Goal: Information Seeking & Learning: Learn about a topic

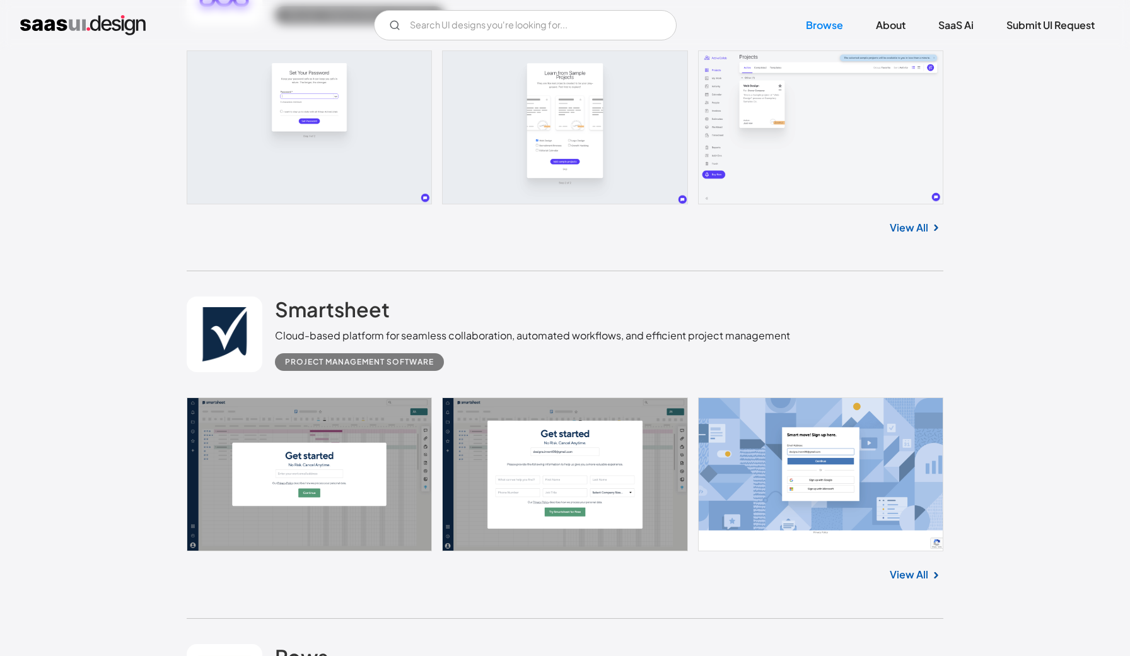
scroll to position [545, 0]
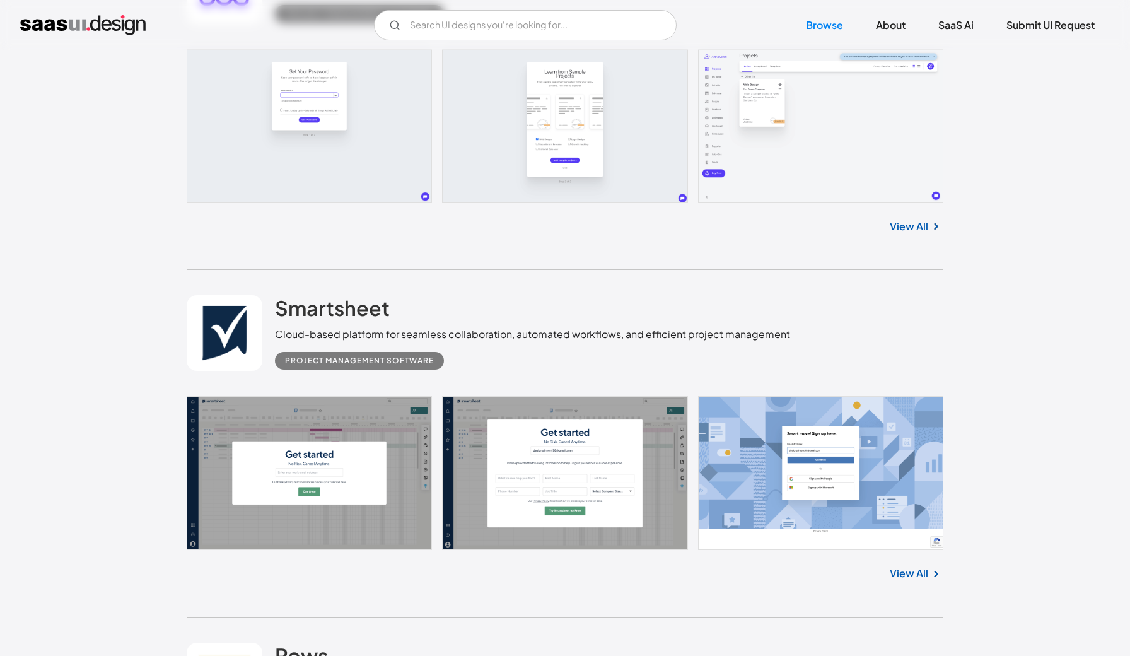
click at [332, 417] on link at bounding box center [565, 473] width 757 height 154
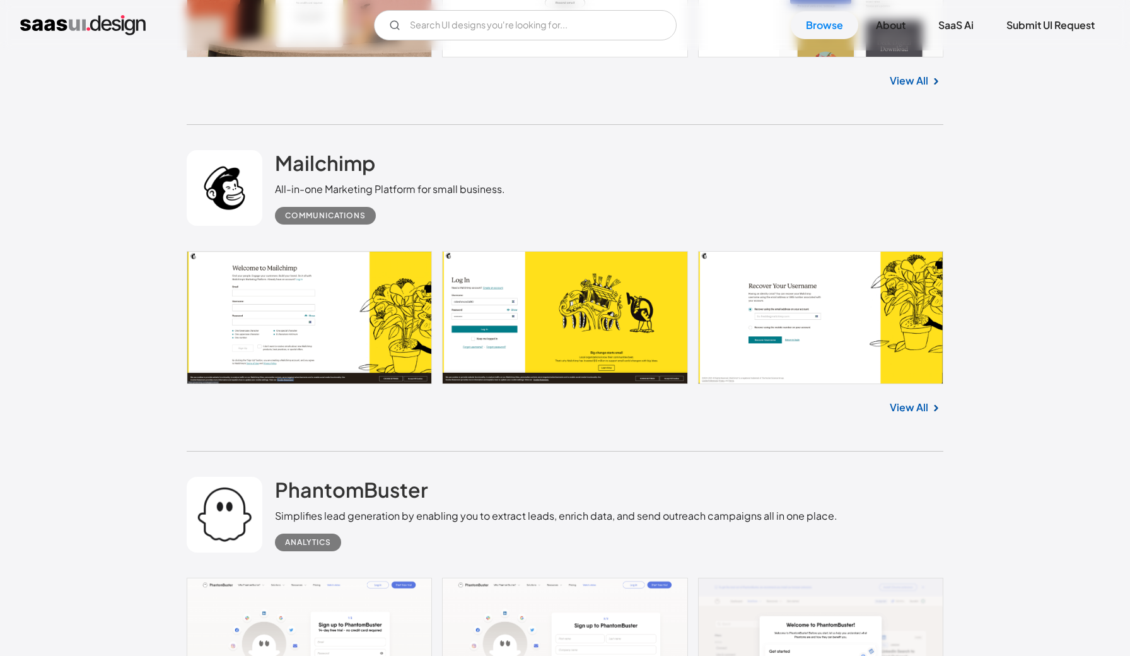
scroll to position [2769, 0]
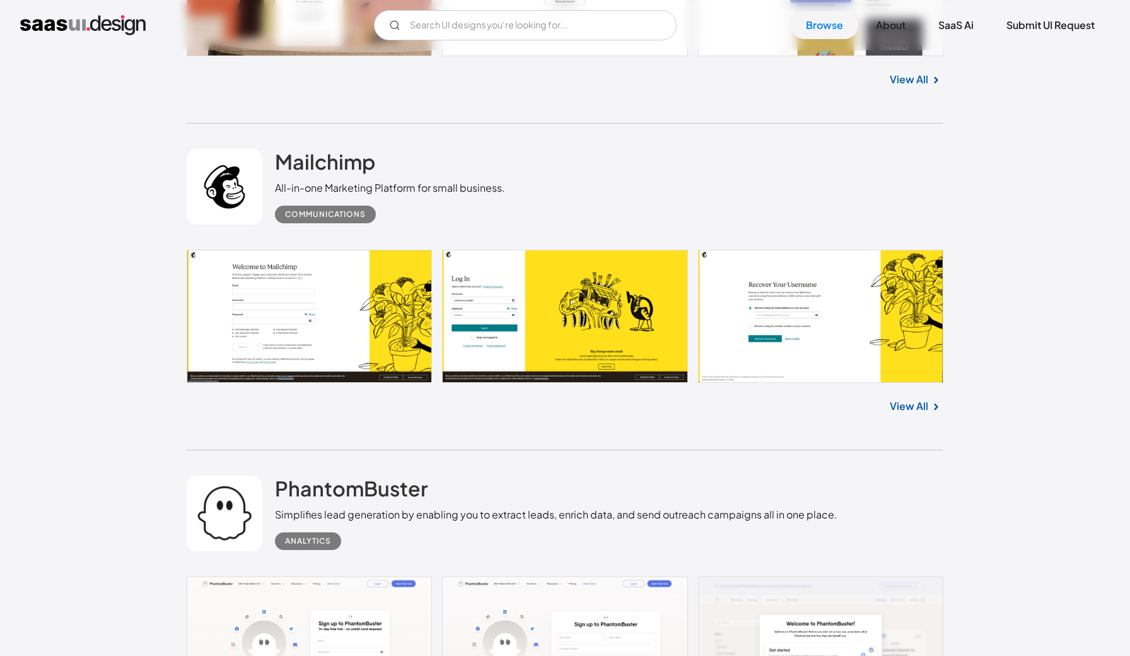
click at [558, 332] on link at bounding box center [565, 316] width 757 height 133
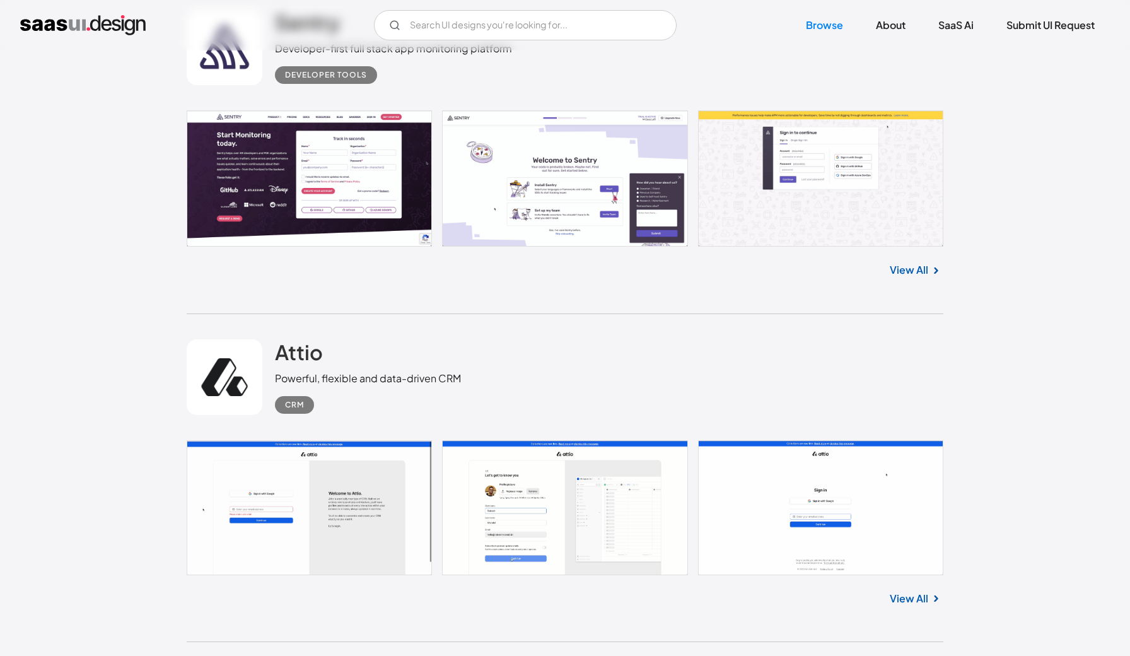
scroll to position [15923, 0]
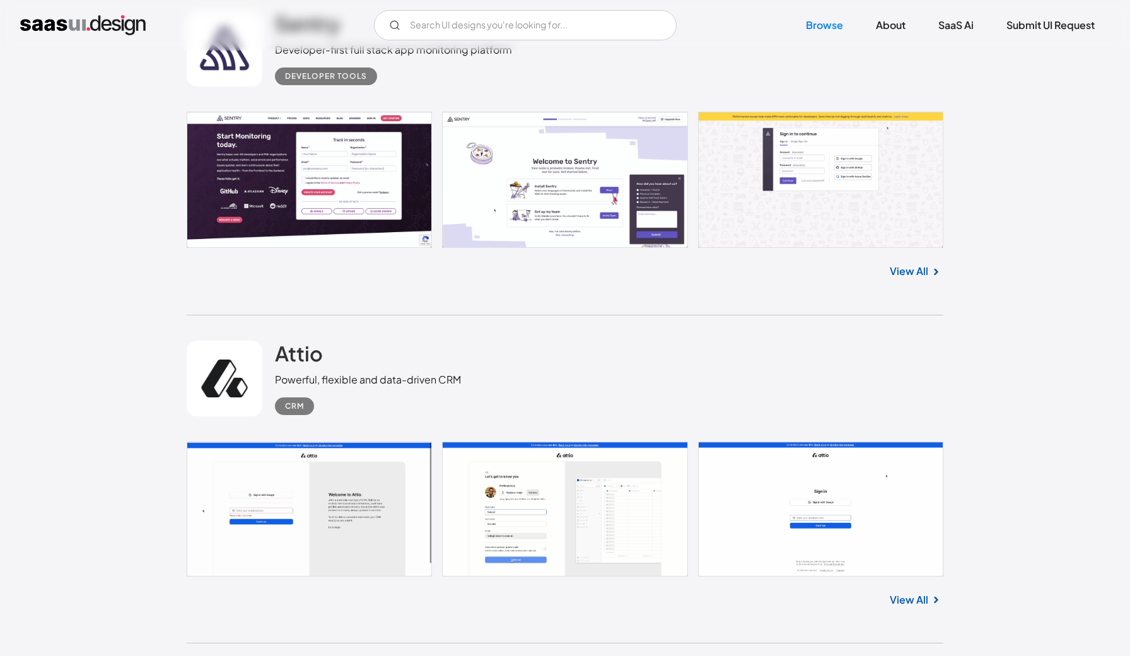
click at [334, 190] on link at bounding box center [565, 180] width 757 height 137
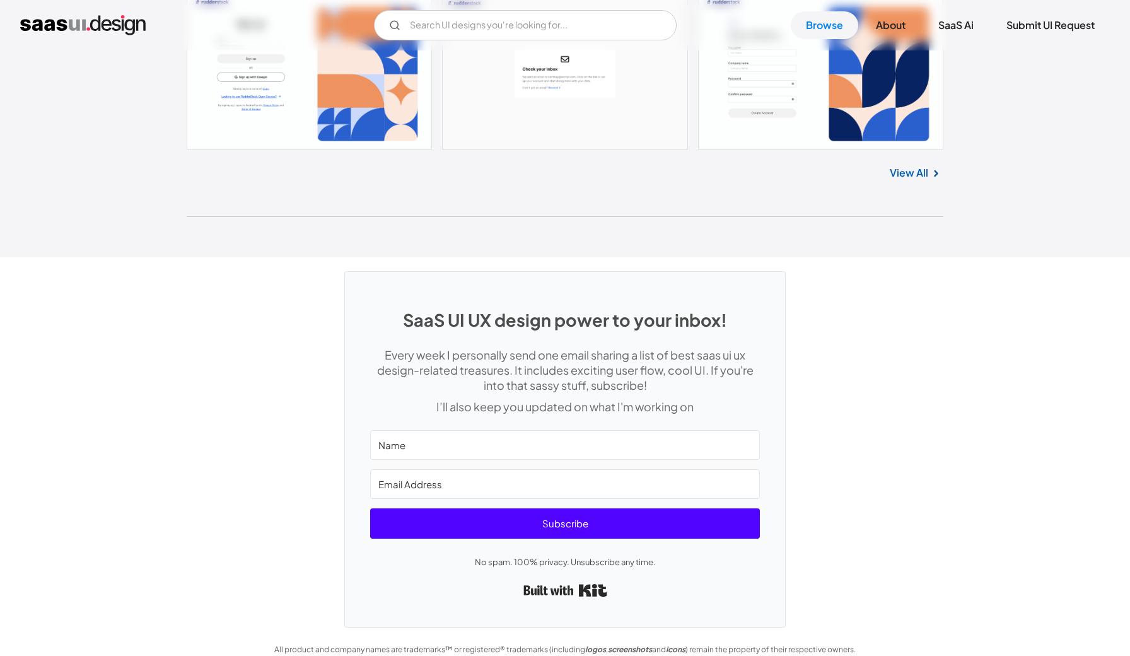
scroll to position [33649, 0]
click at [922, 166] on link "View All" at bounding box center [909, 173] width 38 height 15
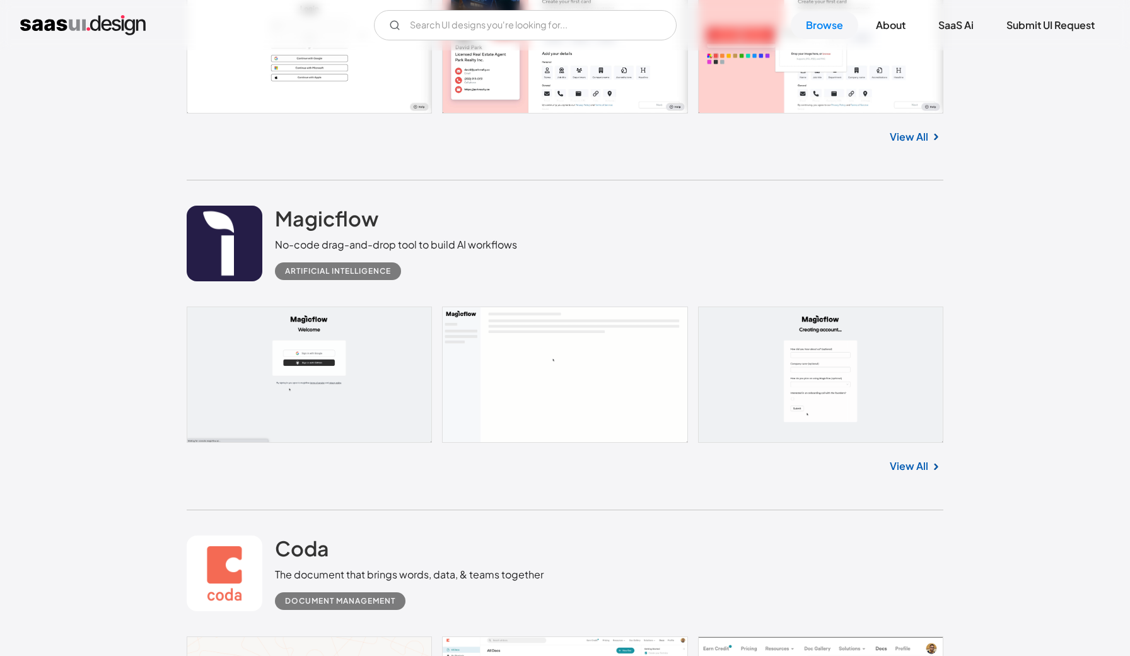
scroll to position [7402, 0]
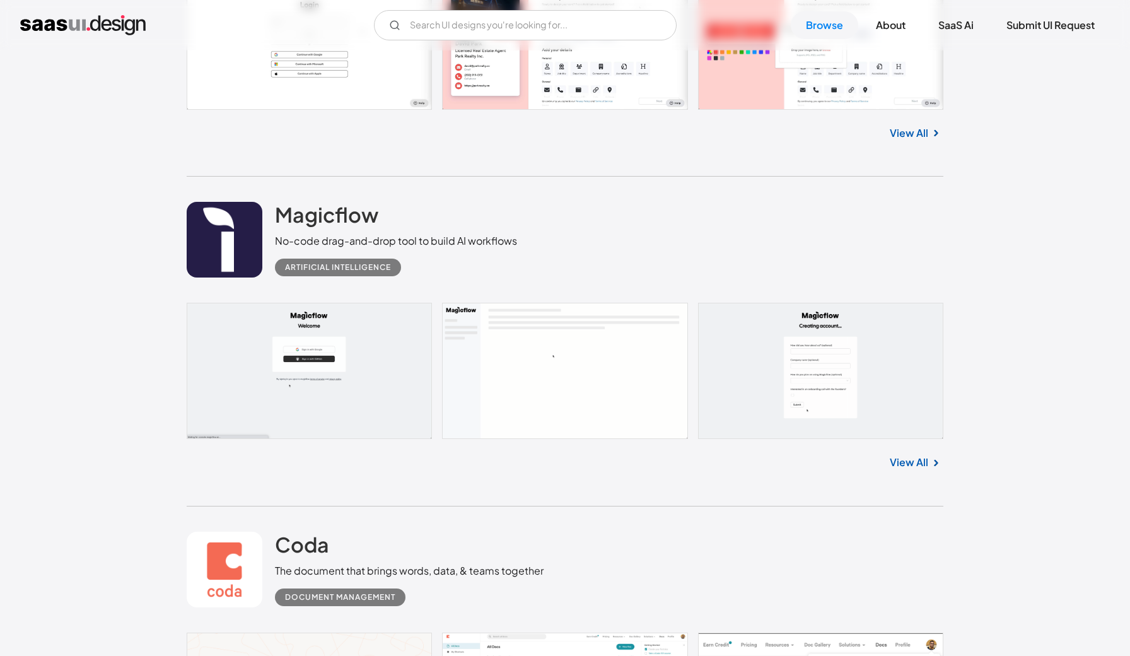
click at [899, 460] on link "View All" at bounding box center [909, 462] width 38 height 15
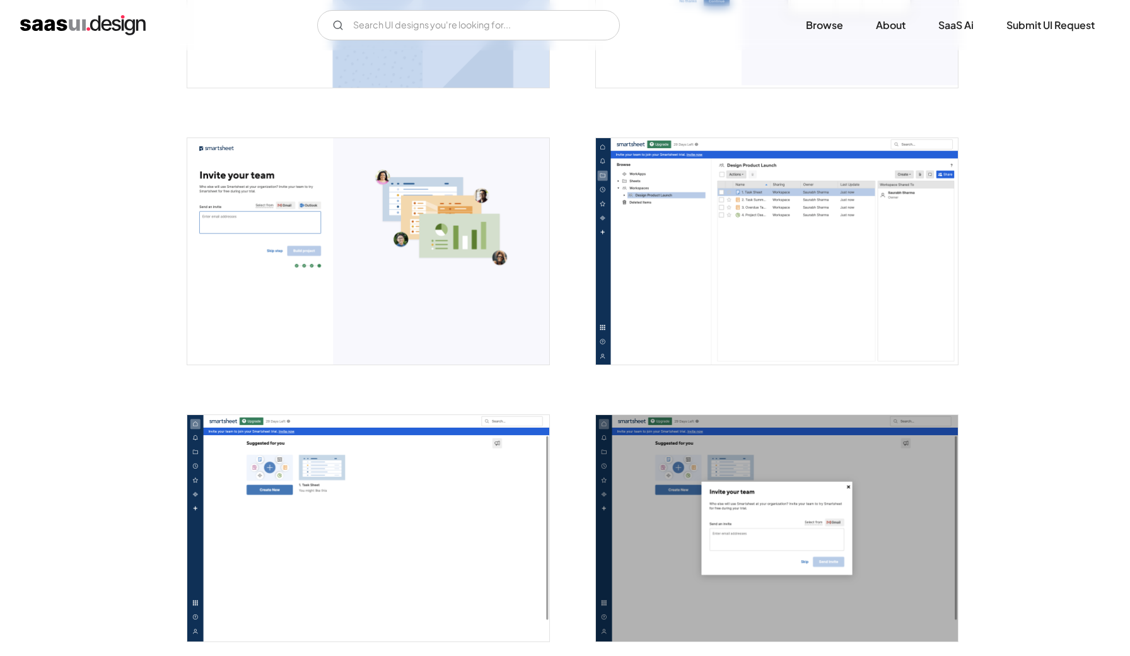
scroll to position [1543, 0]
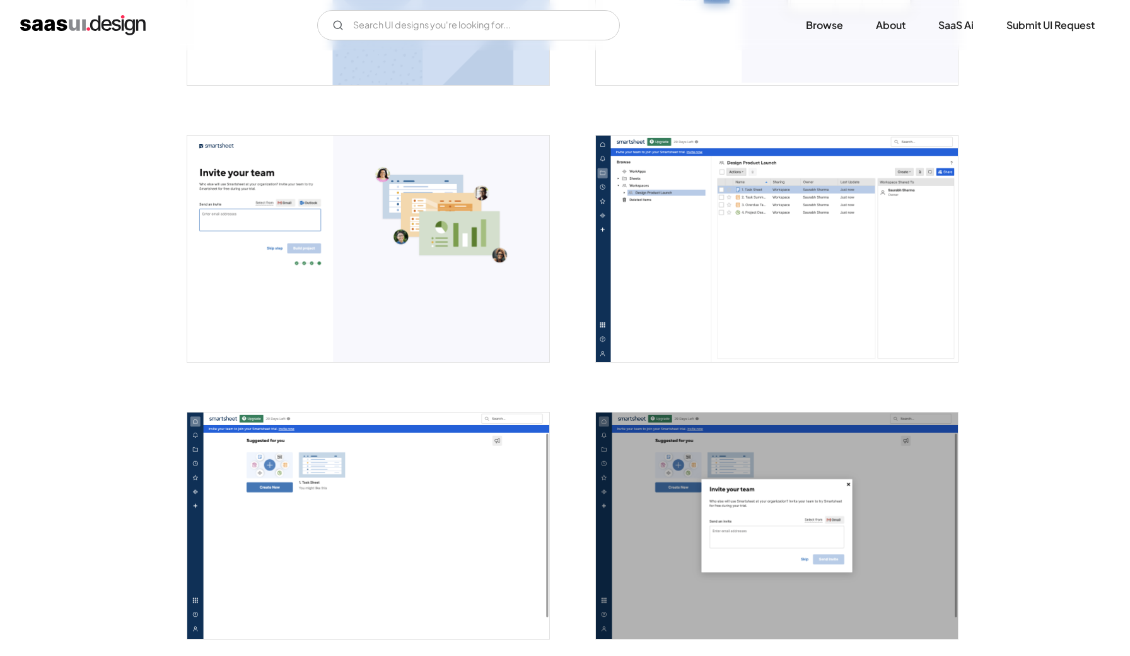
click at [615, 166] on img "open lightbox" at bounding box center [777, 249] width 362 height 226
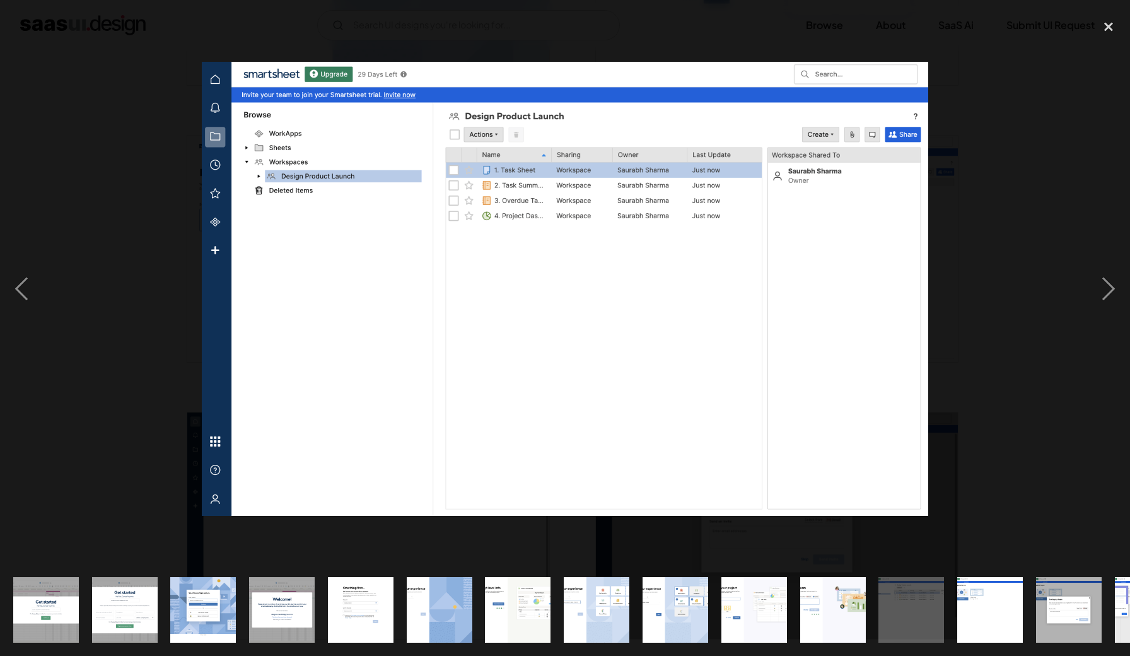
click at [109, 166] on div at bounding box center [565, 288] width 1130 height 551
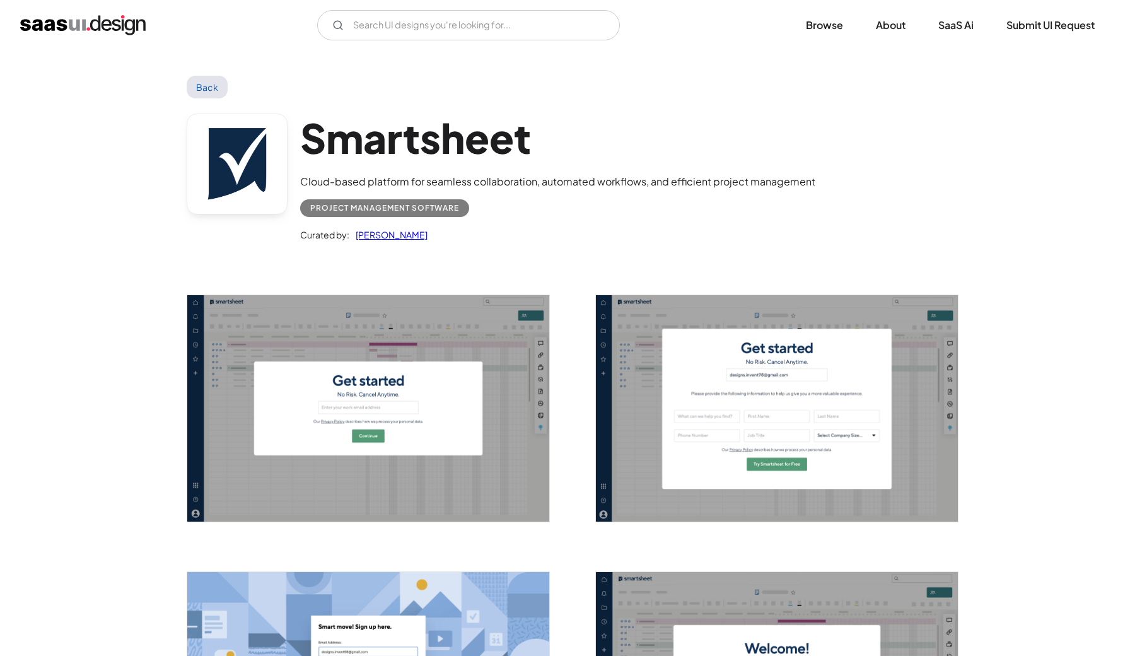
scroll to position [0, 0]
click at [201, 88] on link "Back" at bounding box center [207, 87] width 41 height 23
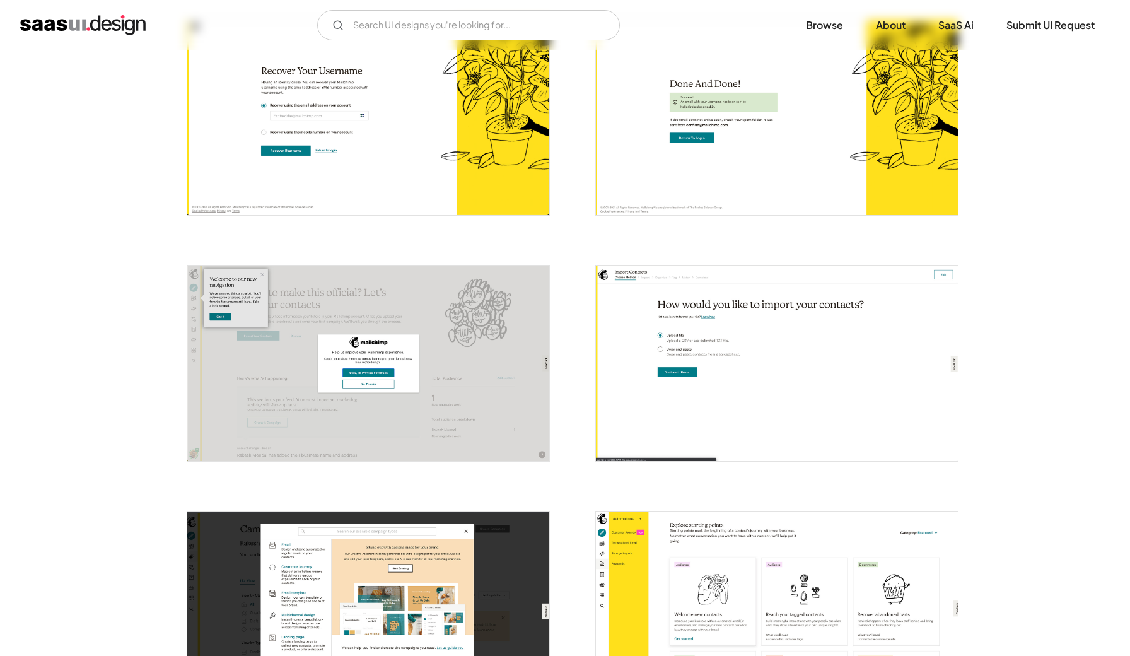
scroll to position [602, 0]
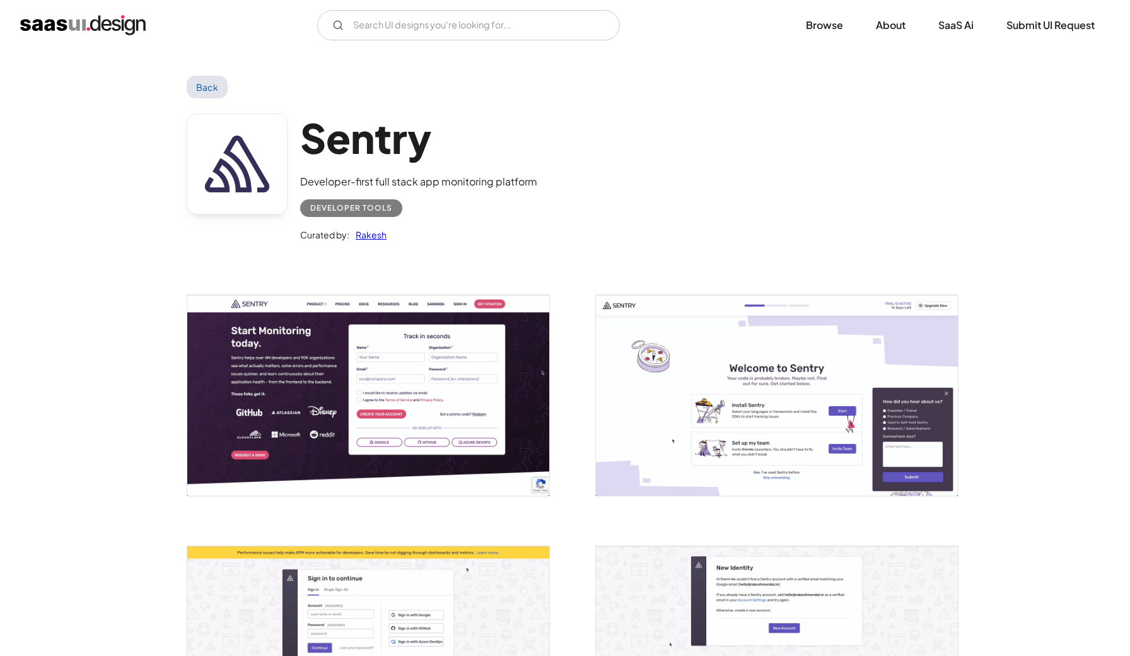
click at [254, 428] on img "open lightbox" at bounding box center [368, 395] width 362 height 201
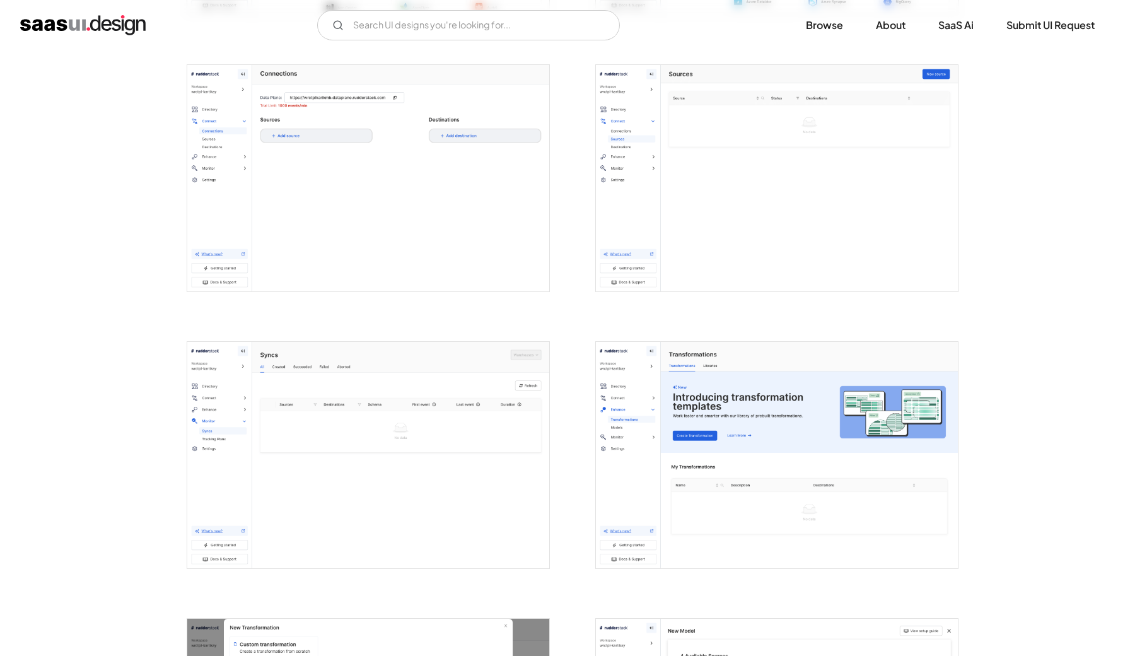
scroll to position [1744, 0]
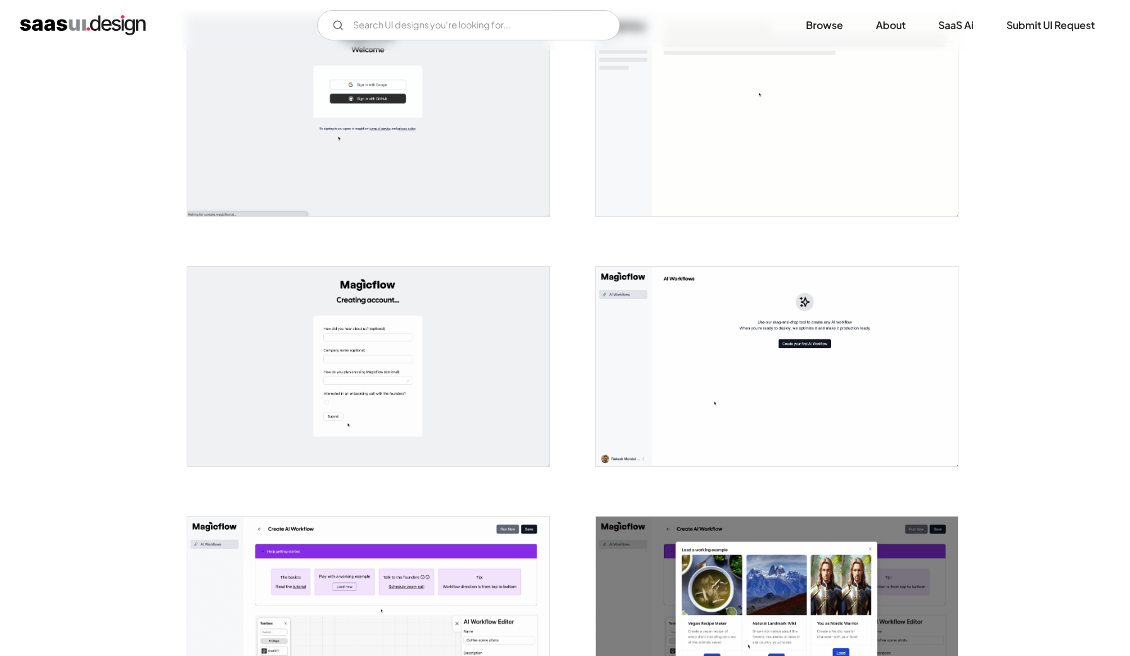
scroll to position [284, 0]
